Goal: Information Seeking & Learning: Understand process/instructions

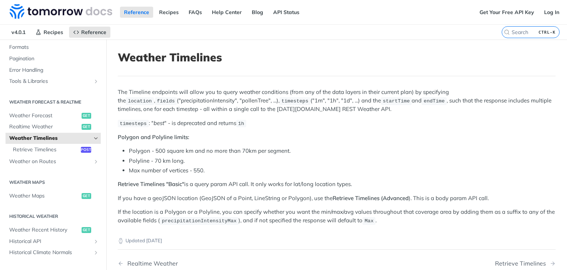
scroll to position [106, 0]
click at [52, 113] on span "Weather Forecast" at bounding box center [44, 115] width 71 height 7
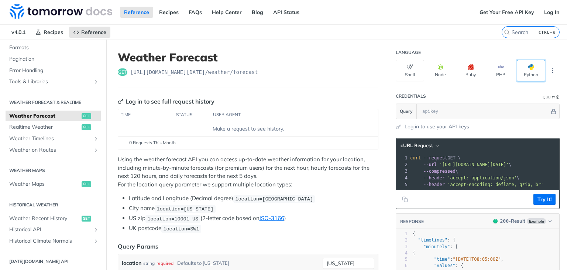
click at [527, 74] on button "Python" at bounding box center [531, 70] width 28 height 21
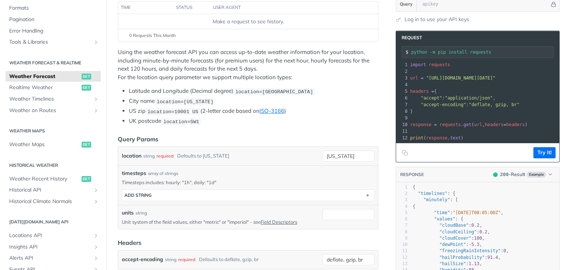
scroll to position [125, 0]
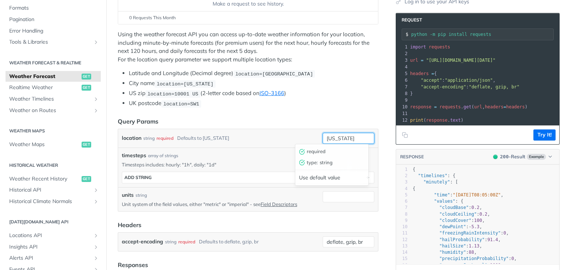
click at [352, 134] on input "[US_STATE]" at bounding box center [349, 138] width 52 height 11
type input "n"
type input "genoa"
click at [261, 126] on form "Query Params location string required Defaults to [US_STATE] genoa timesteps ar…" at bounding box center [248, 184] width 261 height 134
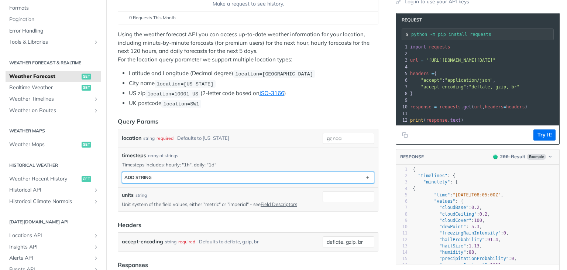
click at [227, 177] on button "ADD string" at bounding box center [248, 177] width 252 height 11
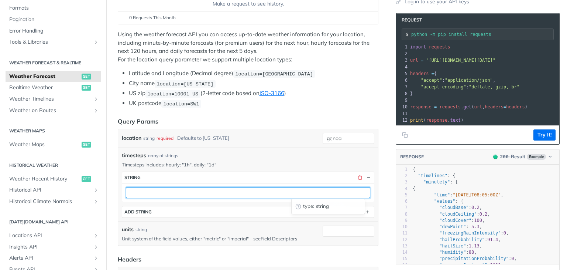
click at [192, 192] on input "text" at bounding box center [248, 192] width 244 height 11
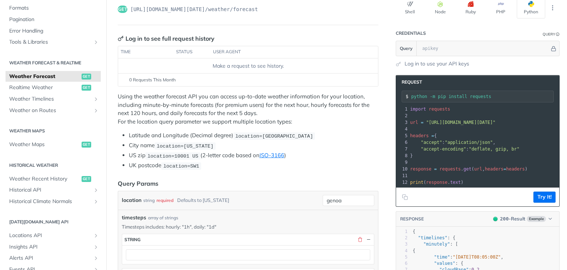
scroll to position [51, 0]
